Goal: Find specific page/section: Find specific page/section

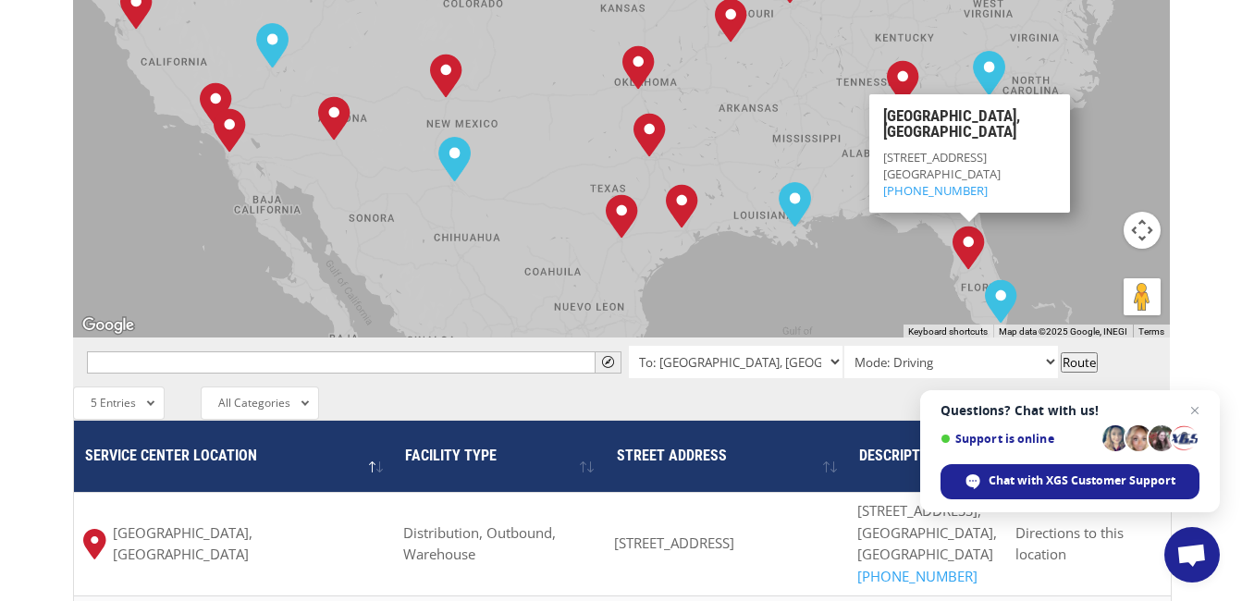
scroll to position [1203, 0]
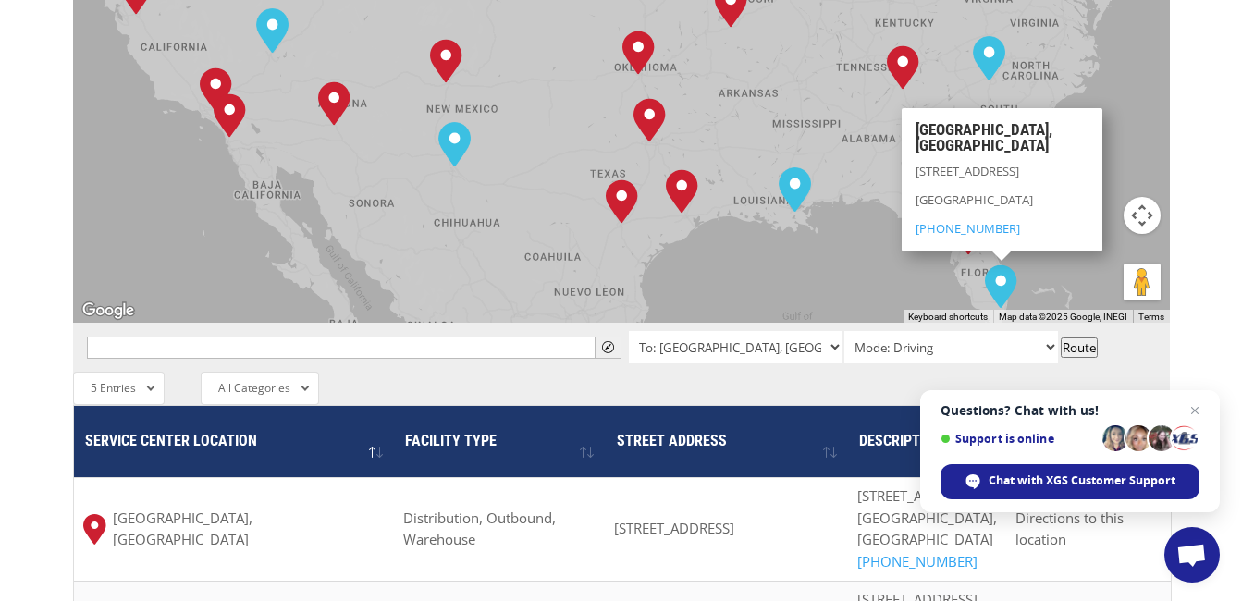
click at [962, 183] on div "[GEOGRAPHIC_DATA], [GEOGRAPHIC_DATA] [GEOGRAPHIC_DATA], [GEOGRAPHIC_DATA] [GEOG…" at bounding box center [621, 18] width 1097 height 609
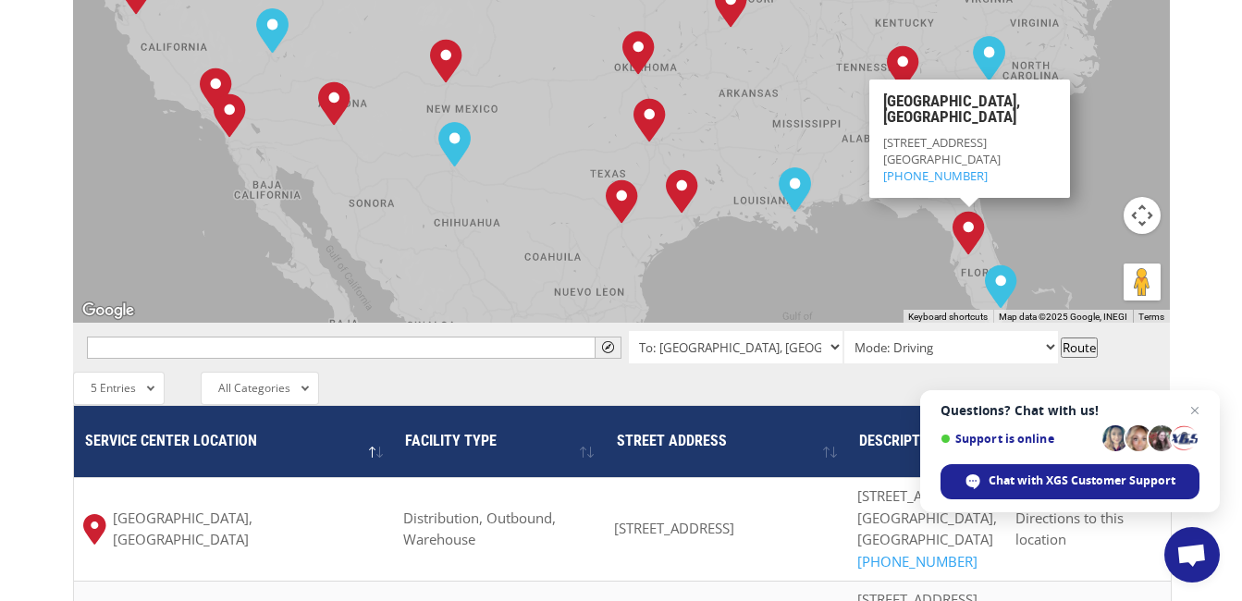
click at [967, 211] on img "Lakeland, FL" at bounding box center [969, 233] width 32 height 44
click at [1044, 331] on select "Mode: Driving Mode: Walking Mode: Bicycling Mode: Transit" at bounding box center [952, 347] width 214 height 32
click at [835, 331] on select "To: [GEOGRAPHIC_DATA], [GEOGRAPHIC_DATA] To: [GEOGRAPHIC_DATA], [GEOGRAPHIC_DAT…" at bounding box center [736, 347] width 214 height 32
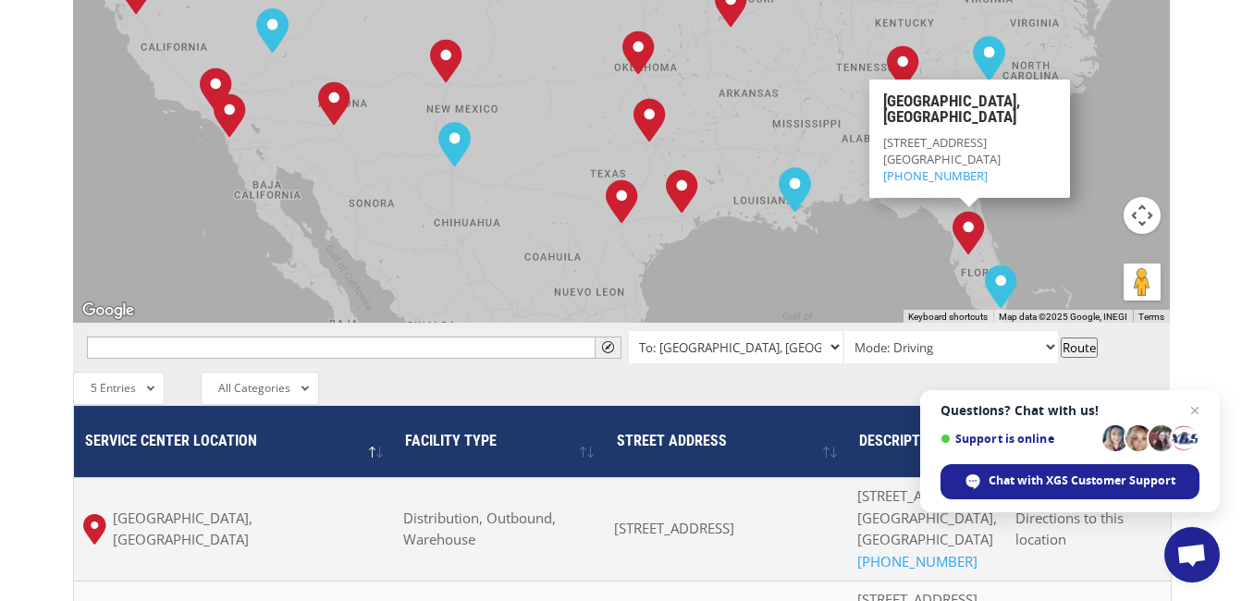
select select "[STREET_ADDRESS]"
click at [629, 331] on select "To: [GEOGRAPHIC_DATA], [GEOGRAPHIC_DATA] To: [GEOGRAPHIC_DATA], [GEOGRAPHIC_DAT…" at bounding box center [736, 347] width 214 height 32
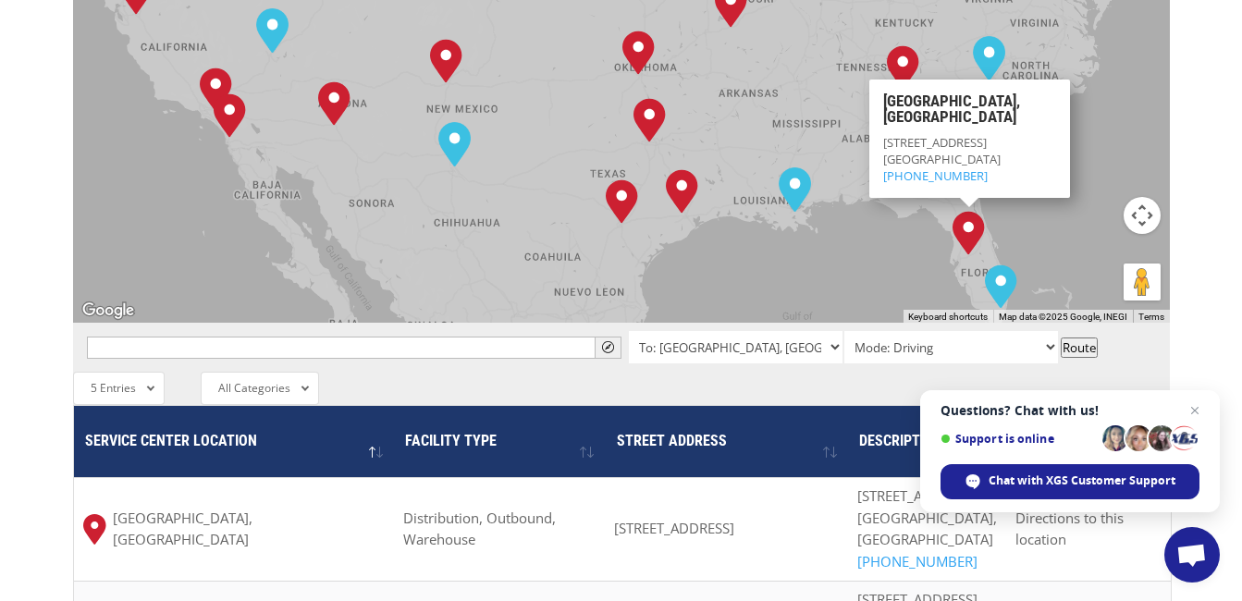
drag, startPoint x: 992, startPoint y: 68, endPoint x: 955, endPoint y: 67, distance: 37.0
click at [955, 133] on p "[STREET_ADDRESS] (407) 292-3932" at bounding box center [969, 158] width 173 height 51
copy span "33805"
